Goal: Information Seeking & Learning: Learn about a topic

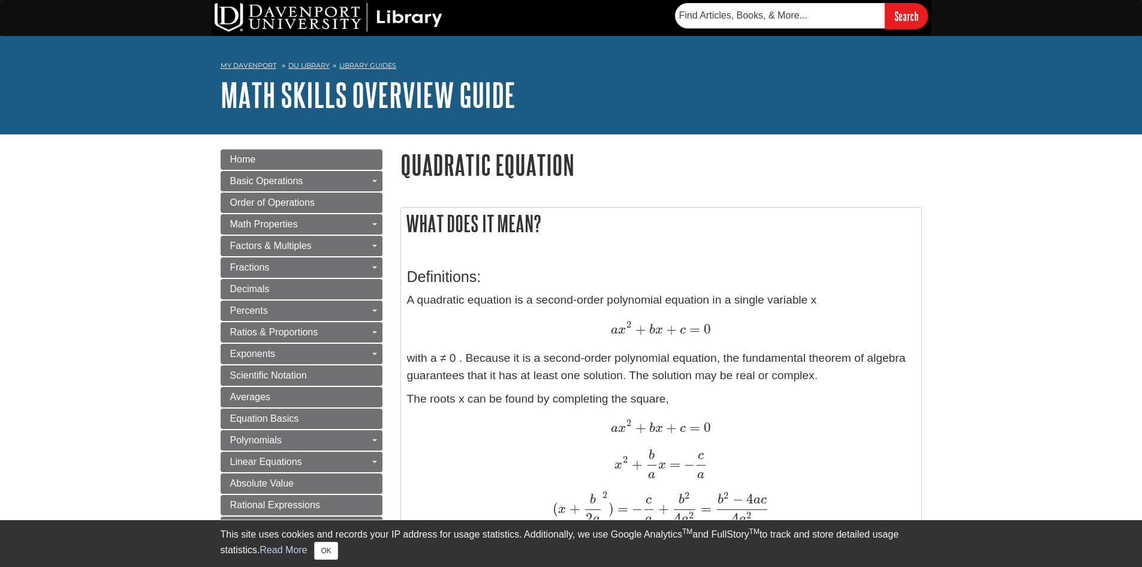
click at [816, 437] on div "a x 2 + b x + c = 0 a x 2 + b x + c = 0" at bounding box center [661, 428] width 509 height 18
click at [812, 443] on p "The roots x can be found by completing the square, a x 2 + b x + c = 0 a x 2 + …" at bounding box center [661, 528] width 509 height 277
click at [811, 443] on p "The roots x can be found by completing the square, a x 2 + b x + c = 0 a x 2 + …" at bounding box center [661, 528] width 509 height 277
click at [811, 444] on p "The roots x can be found by completing the square, a x 2 + b x + c = 0 a x 2 + …" at bounding box center [661, 528] width 509 height 277
click at [808, 448] on p "The roots x can be found by completing the square, a x 2 + b x + c = 0 a x 2 + …" at bounding box center [661, 528] width 509 height 277
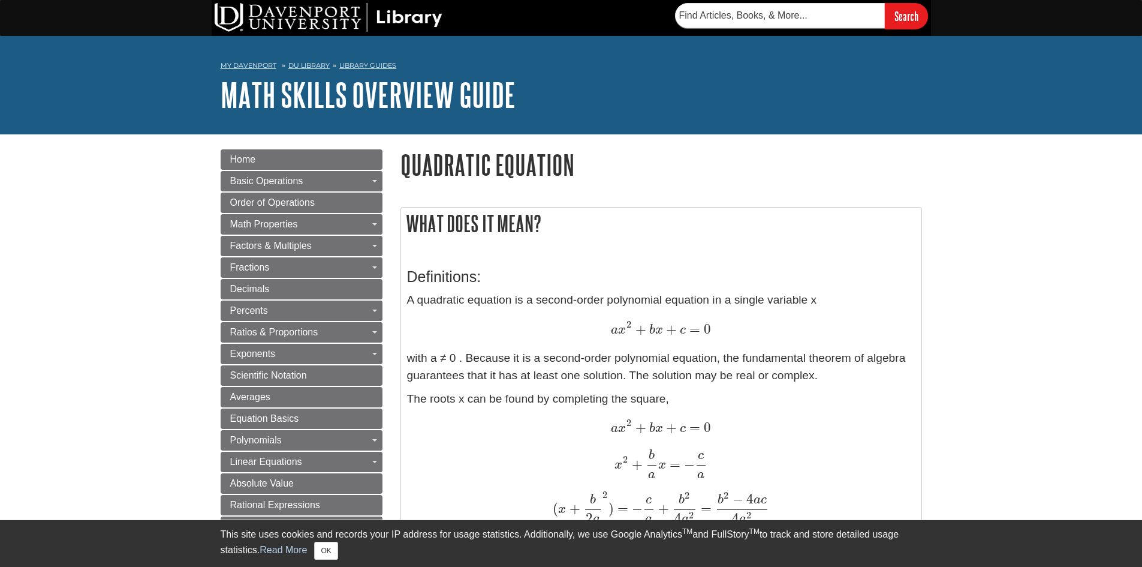
click at [804, 452] on div "x 2 + b a x = − c a x 2 + b a x = − c a" at bounding box center [661, 464] width 509 height 30
click at [778, 471] on div "x 2 + b a x = − c a x 2 + b a x = − c a" at bounding box center [661, 464] width 509 height 30
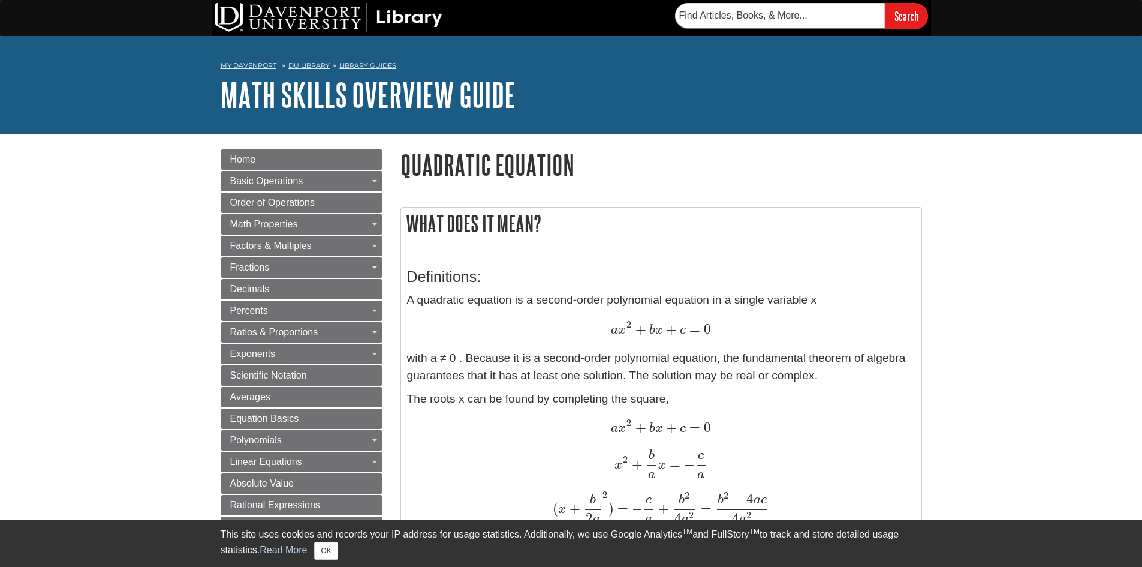
click at [777, 471] on div "x 2 + b a x = − c a x 2 + b a x = − c a" at bounding box center [661, 464] width 509 height 30
click at [839, 369] on p "A quadratic equation is a second-order polynomial equation in a single variable…" at bounding box center [661, 337] width 509 height 93
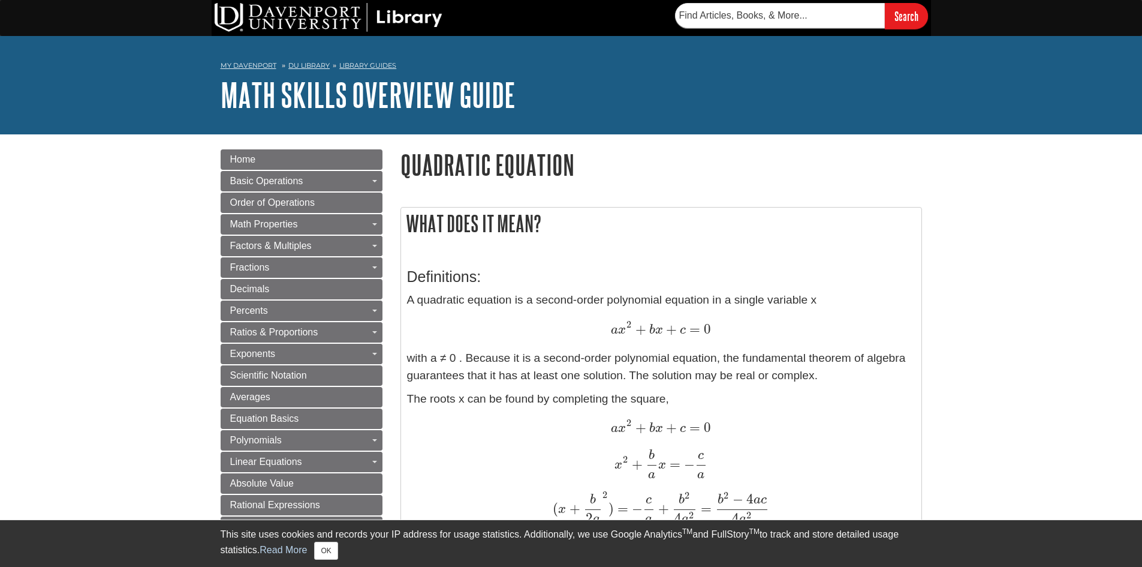
click at [1100, 63] on div "My [PERSON_NAME] DU Library Library Guides Math Skills Overview Guide Quadratic…" at bounding box center [571, 85] width 1142 height 98
click at [1101, 59] on div "My [PERSON_NAME] DU Library Library Guides Math Skills Overview Guide Quadratic…" at bounding box center [571, 85] width 1142 height 98
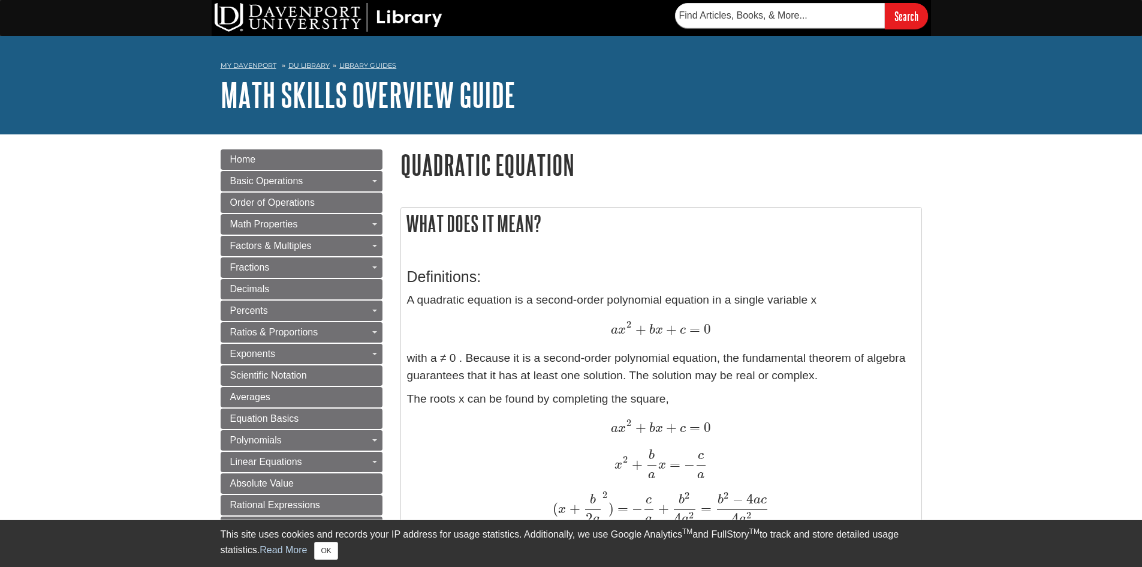
click at [1101, 59] on div "My [PERSON_NAME] DU Library Library Guides Math Skills Overview Guide Quadratic…" at bounding box center [571, 85] width 1142 height 98
click at [1107, 61] on div "My [PERSON_NAME] DU Library Library Guides Math Skills Overview Guide Quadratic…" at bounding box center [571, 85] width 1142 height 98
click at [1108, 61] on div "My [PERSON_NAME] DU Library Library Guides Math Skills Overview Guide Quadratic…" at bounding box center [571, 85] width 1142 height 98
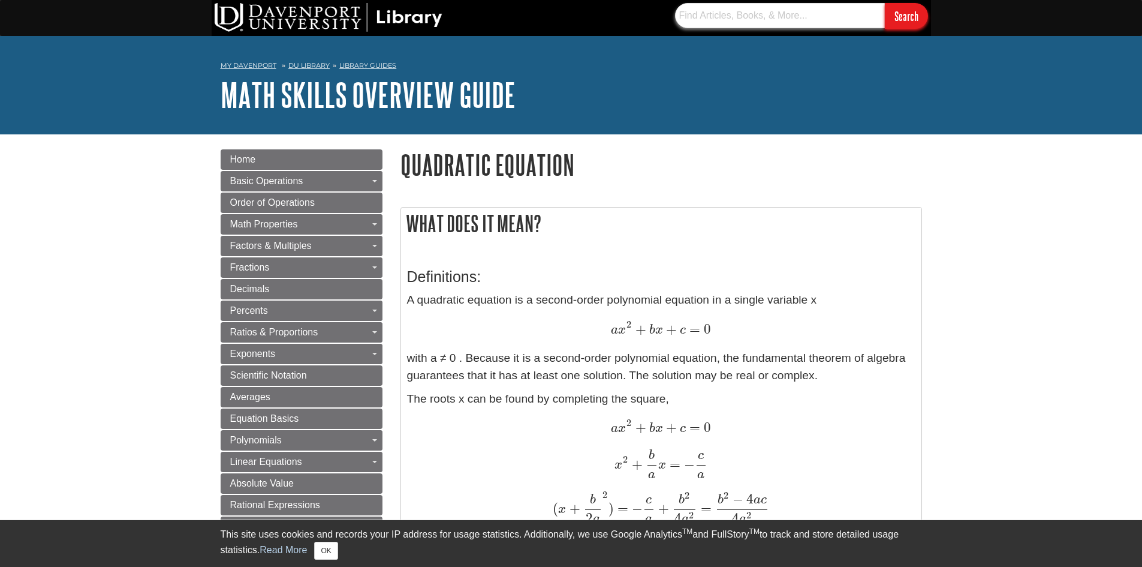
drag, startPoint x: 1061, startPoint y: 35, endPoint x: 876, endPoint y: 20, distance: 185.3
click at [876, 20] on input "text" at bounding box center [780, 15] width 210 height 25
click at [869, 39] on div "My [PERSON_NAME] DU Library Library Guides Math Skills Overview Guide Quadratic…" at bounding box center [571, 85] width 1142 height 98
click at [869, 40] on div "My [PERSON_NAME] DU Library Library Guides Math Skills Overview Guide Quadratic…" at bounding box center [571, 85] width 1142 height 98
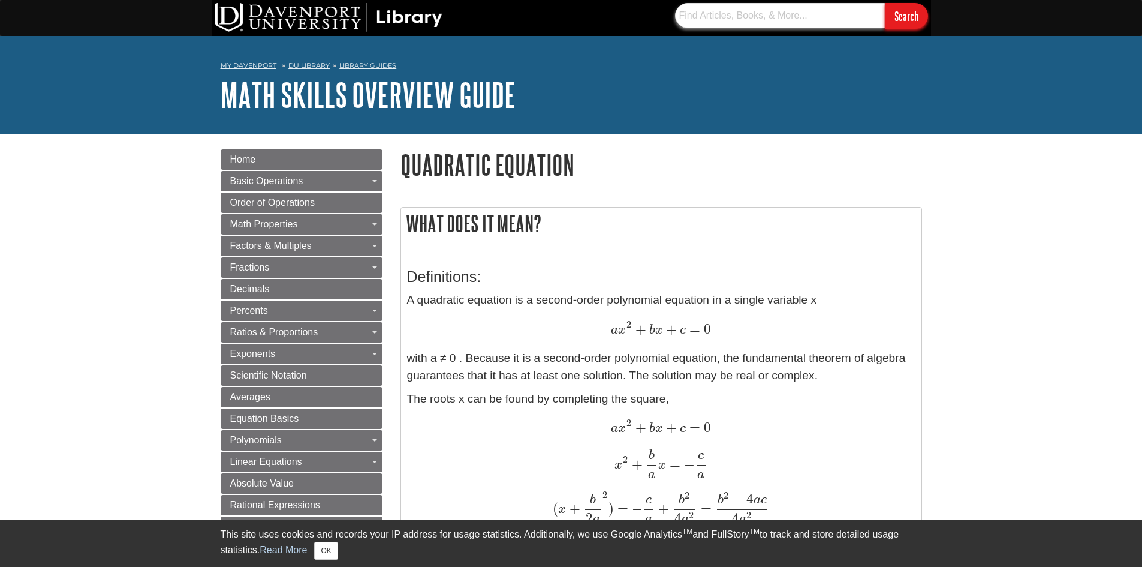
click at [864, 22] on input "text" at bounding box center [780, 15] width 210 height 25
click at [911, 5] on input "Search" at bounding box center [906, 16] width 43 height 26
